Goal: Task Accomplishment & Management: Use online tool/utility

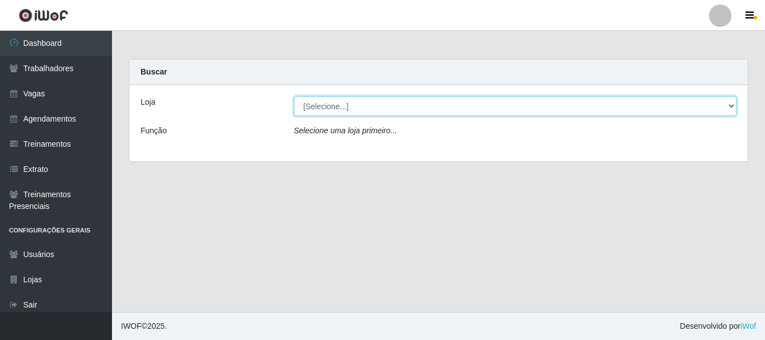
click at [729, 107] on select "[Selecione...] SuperFácil Atacado - [PERSON_NAME]" at bounding box center [515, 106] width 443 height 20
select select "399"
click at [294, 96] on select "[Selecione...] SuperFácil Atacado - [PERSON_NAME]" at bounding box center [515, 106] width 443 height 20
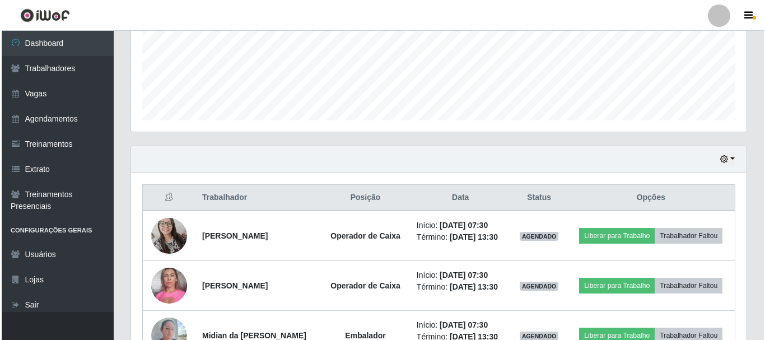
scroll to position [336, 0]
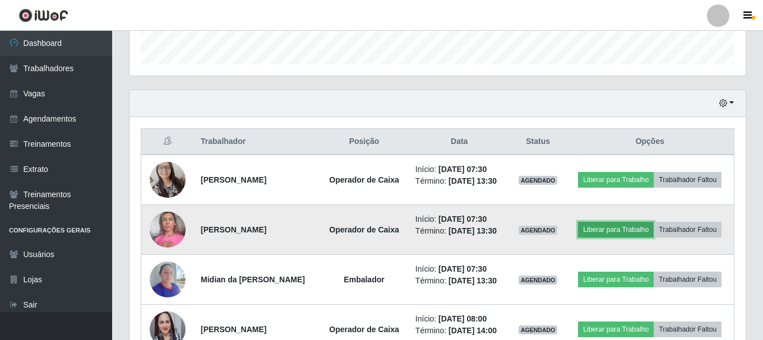
click at [598, 227] on button "Liberar para Trabalho" at bounding box center [616, 230] width 76 height 16
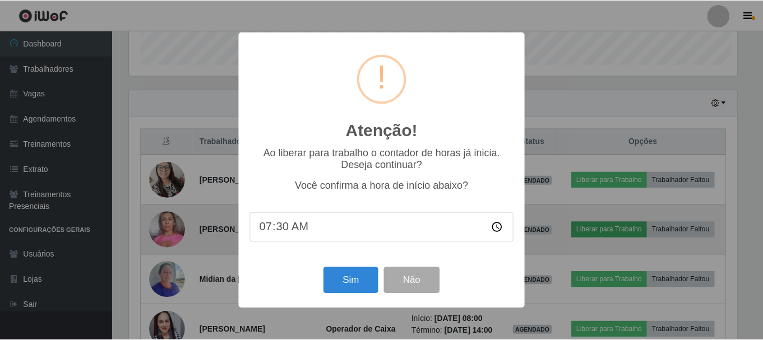
scroll to position [233, 610]
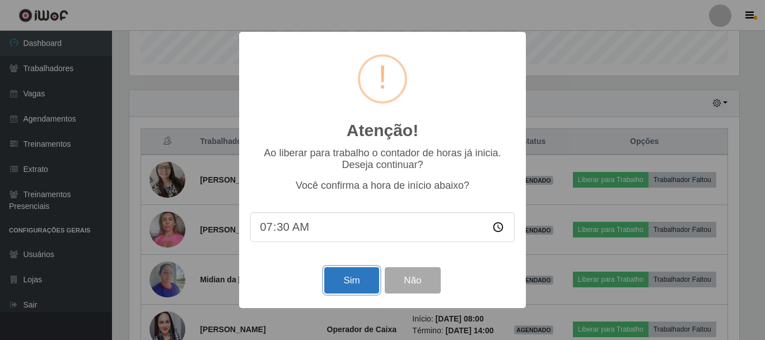
click at [354, 289] on button "Sim" at bounding box center [351, 280] width 54 height 26
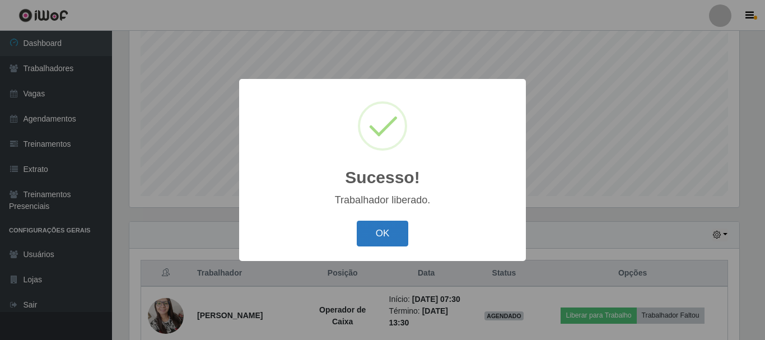
click at [385, 241] on button "OK" at bounding box center [383, 234] width 52 height 26
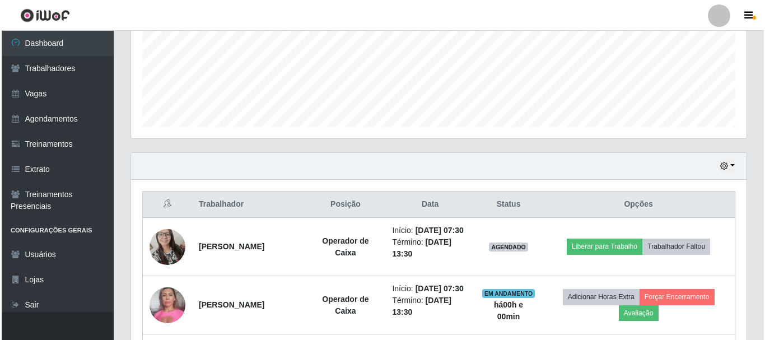
scroll to position [373, 0]
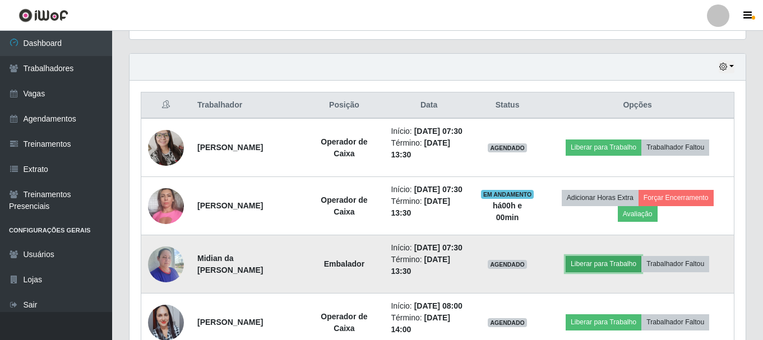
click at [620, 272] on button "Liberar para Trabalho" at bounding box center [603, 264] width 76 height 16
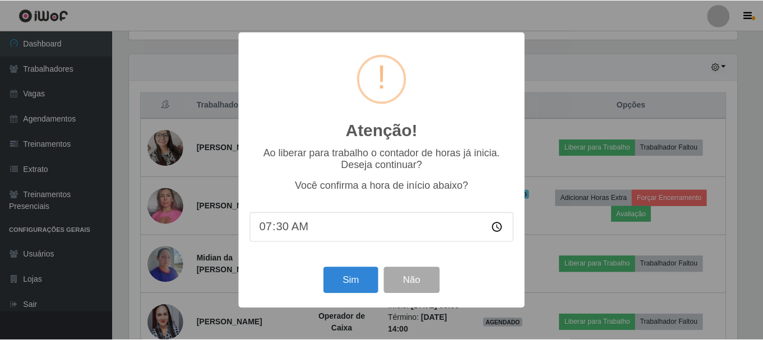
scroll to position [233, 610]
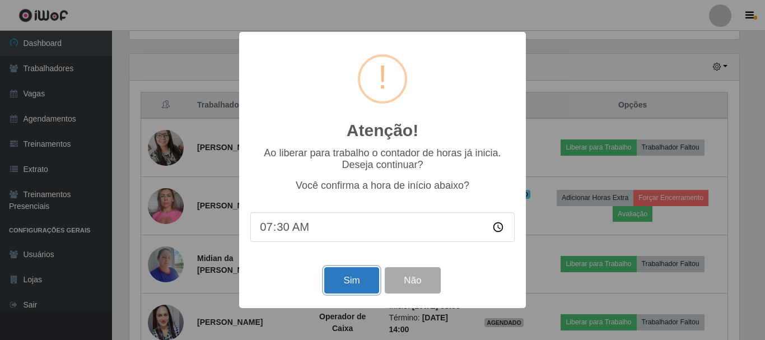
click at [366, 280] on button "Sim" at bounding box center [351, 280] width 54 height 26
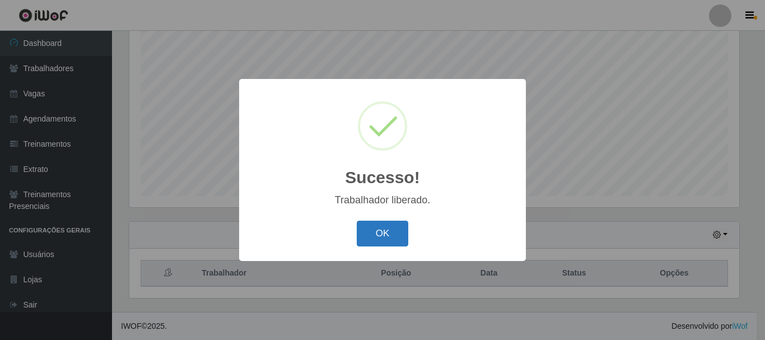
click at [372, 241] on button "OK" at bounding box center [383, 234] width 52 height 26
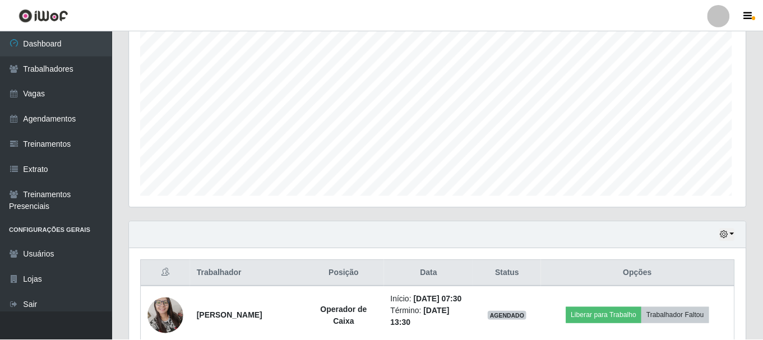
scroll to position [233, 616]
click at [132, 198] on div "Agendamentos Day Month" at bounding box center [437, 91] width 616 height 233
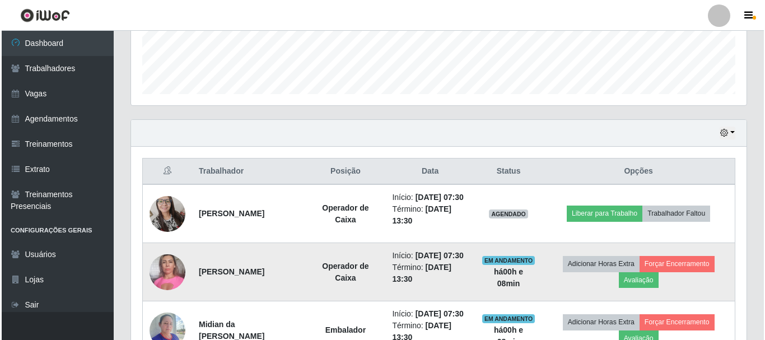
scroll to position [317, 0]
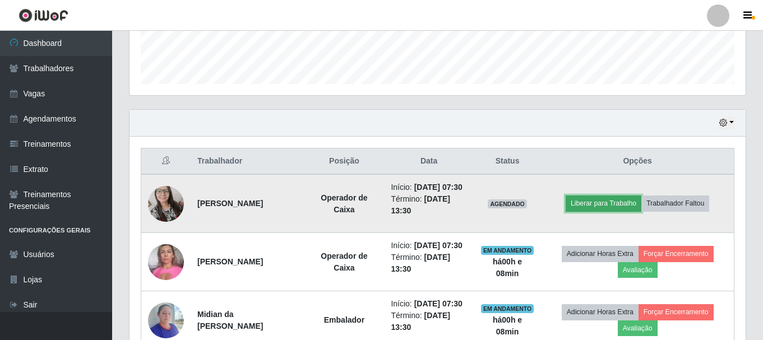
click at [589, 211] on button "Liberar para Trabalho" at bounding box center [603, 204] width 76 height 16
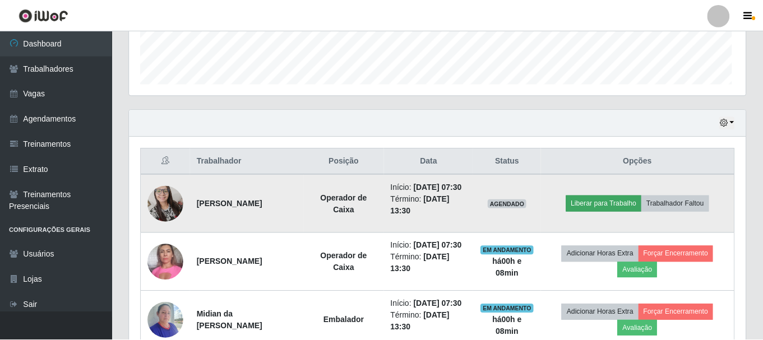
scroll to position [233, 610]
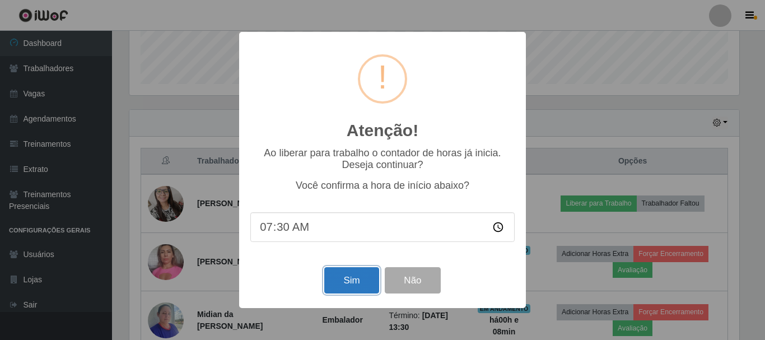
click at [363, 286] on button "Sim" at bounding box center [351, 280] width 54 height 26
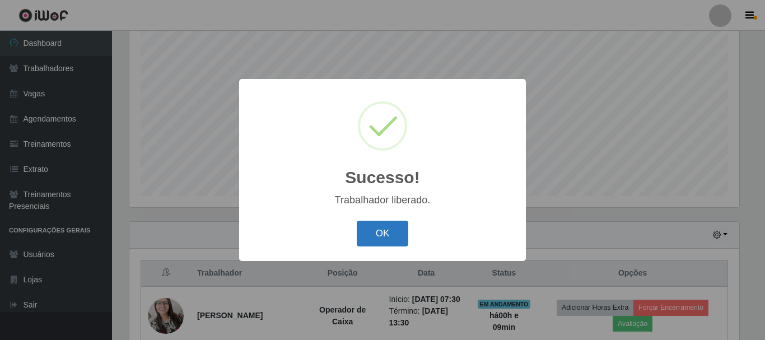
click at [392, 235] on button "OK" at bounding box center [383, 234] width 52 height 26
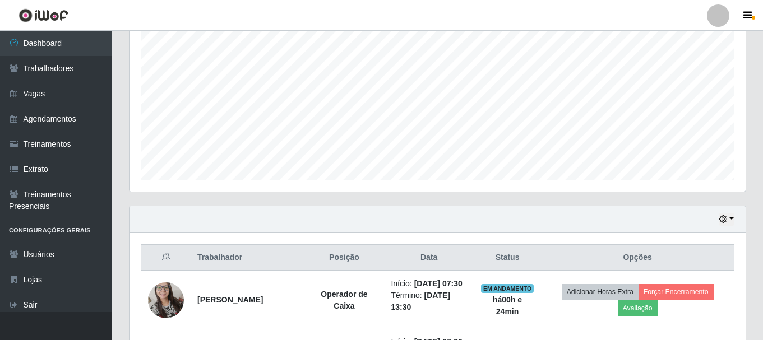
scroll to position [0, 0]
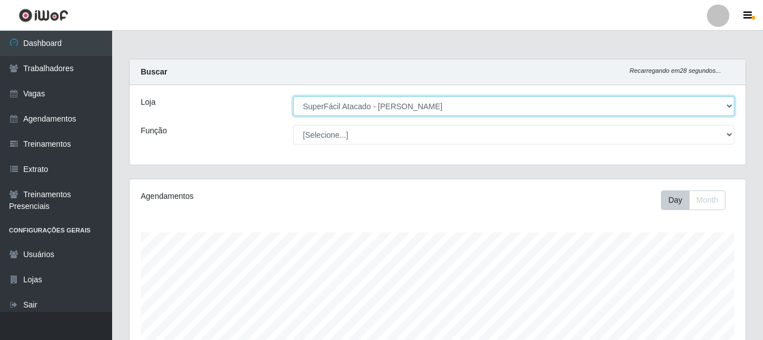
click at [731, 104] on select "[Selecione...] SuperFácil Atacado - [PERSON_NAME]" at bounding box center [513, 106] width 441 height 20
click at [293, 96] on select "[Selecione...] SuperFácil Atacado - [PERSON_NAME]" at bounding box center [513, 106] width 441 height 20
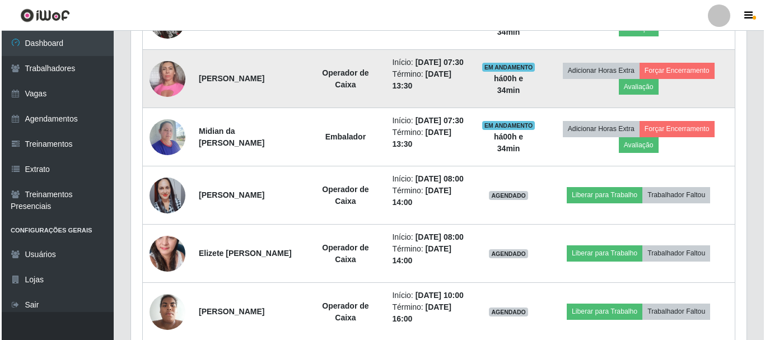
scroll to position [504, 0]
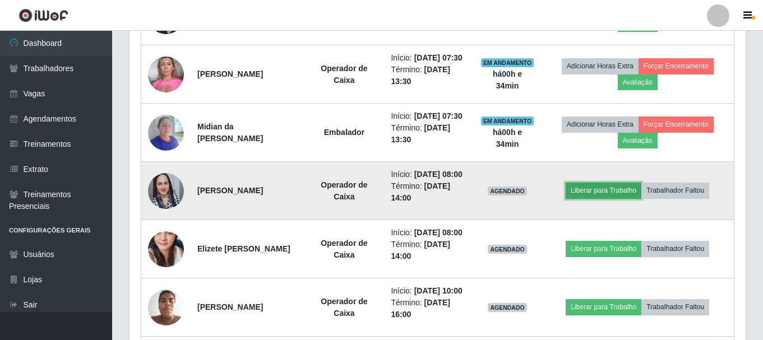
click at [606, 198] on button "Liberar para Trabalho" at bounding box center [603, 191] width 76 height 16
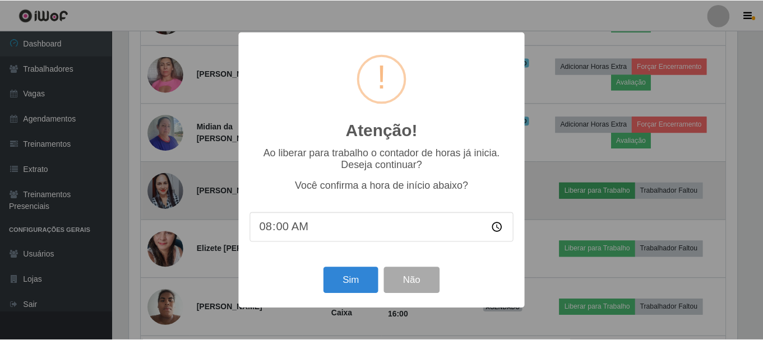
scroll to position [233, 610]
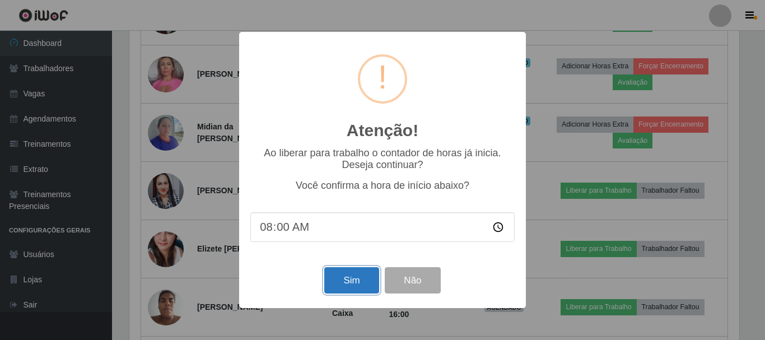
click at [368, 275] on button "Sim" at bounding box center [351, 280] width 54 height 26
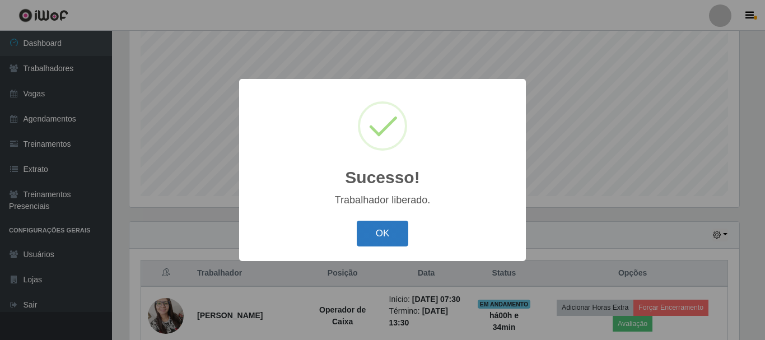
click at [384, 226] on button "OK" at bounding box center [383, 234] width 52 height 26
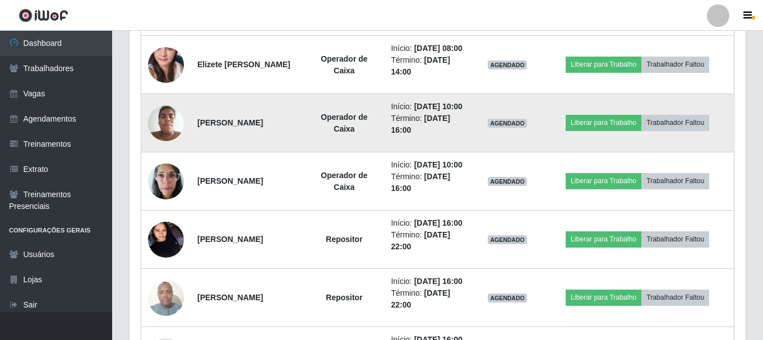
scroll to position [709, 0]
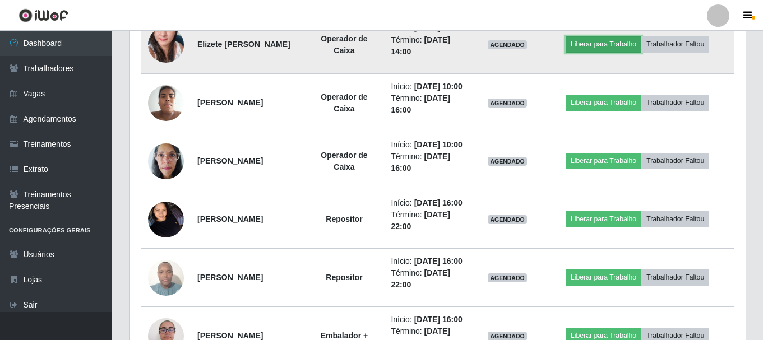
click at [613, 52] on button "Liberar para Trabalho" at bounding box center [603, 44] width 76 height 16
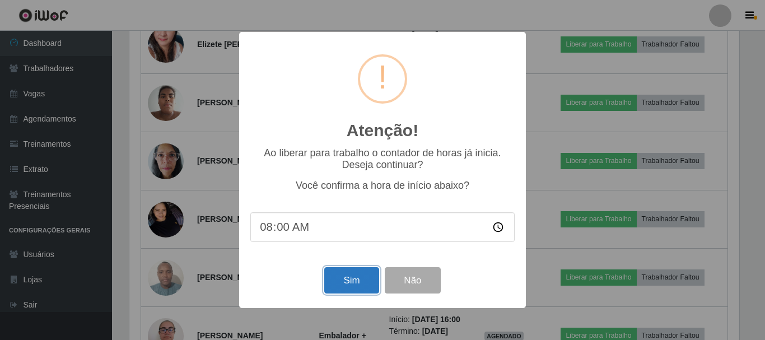
click at [355, 283] on button "Sim" at bounding box center [351, 280] width 54 height 26
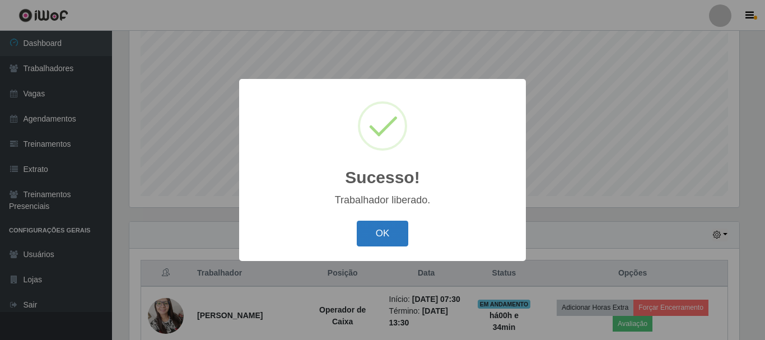
click at [375, 243] on button "OK" at bounding box center [383, 234] width 52 height 26
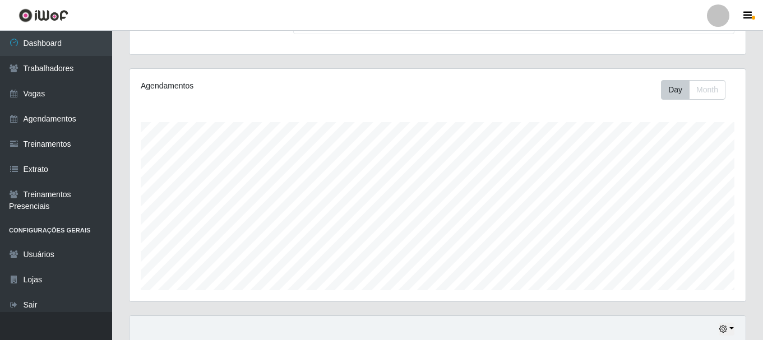
scroll to position [0, 0]
